Goal: Task Accomplishment & Management: Manage account settings

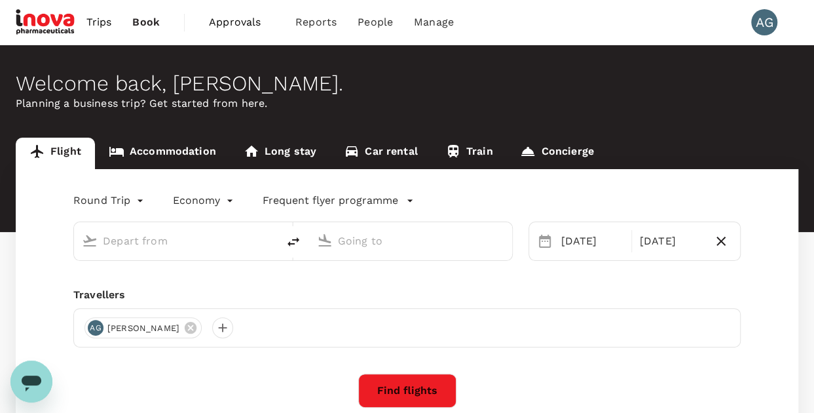
type input "Kuala Lumpur Intl (KUL)"
type input "Penang Intl (PEN)"
click at [223, 17] on span "Approvals" at bounding box center [242, 22] width 66 height 16
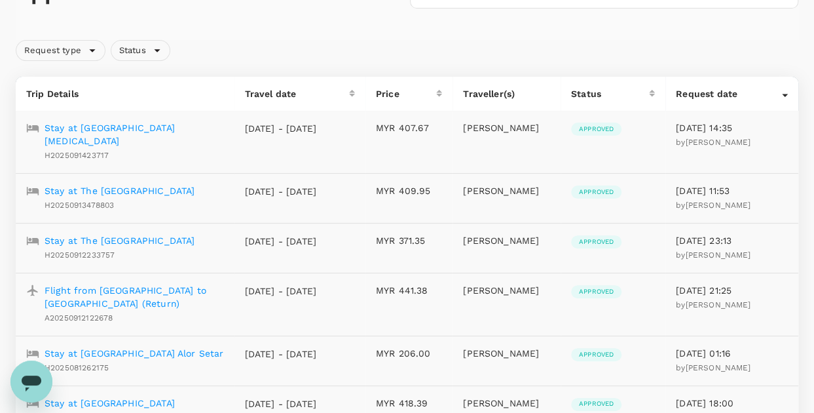
scroll to position [131, 0]
